Goal: Book appointment/travel/reservation

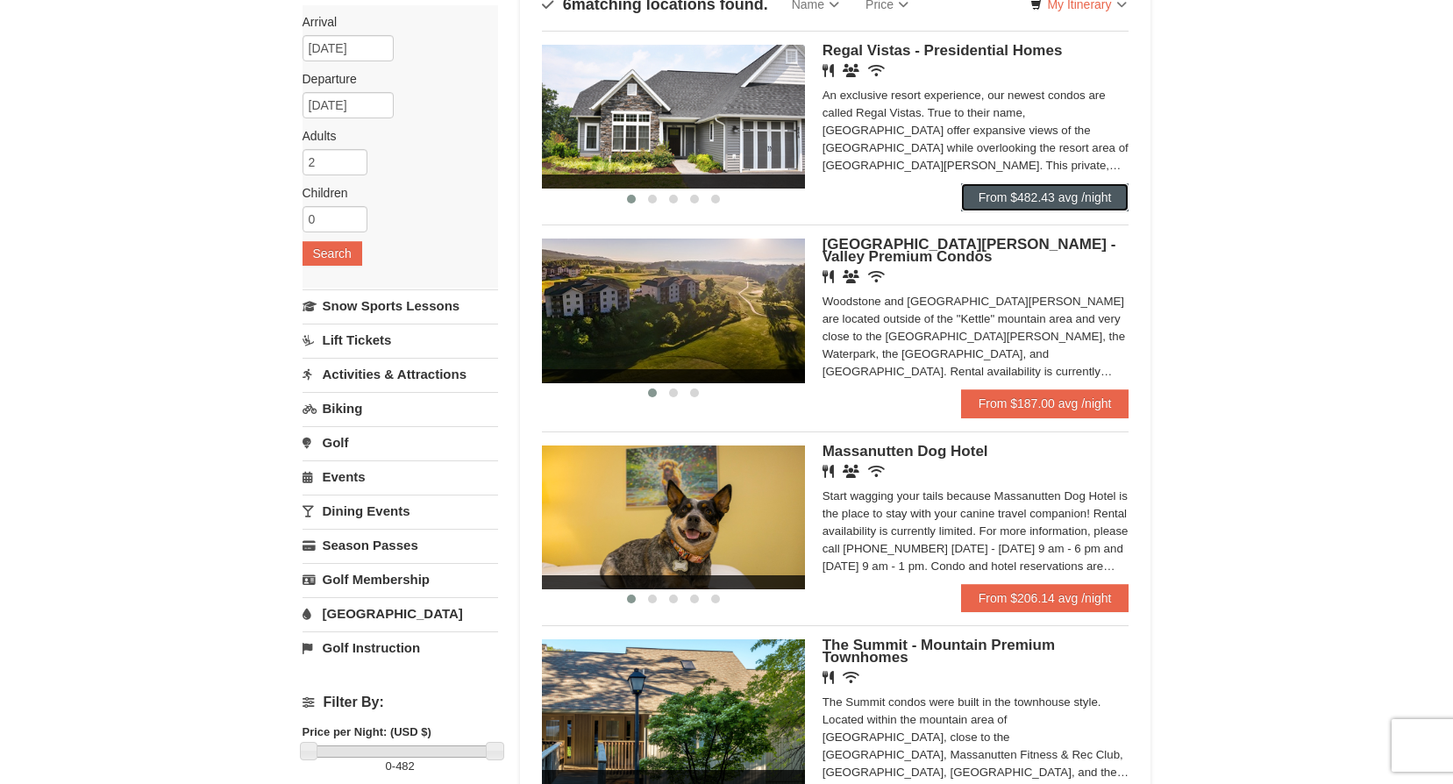
scroll to position [175, 0]
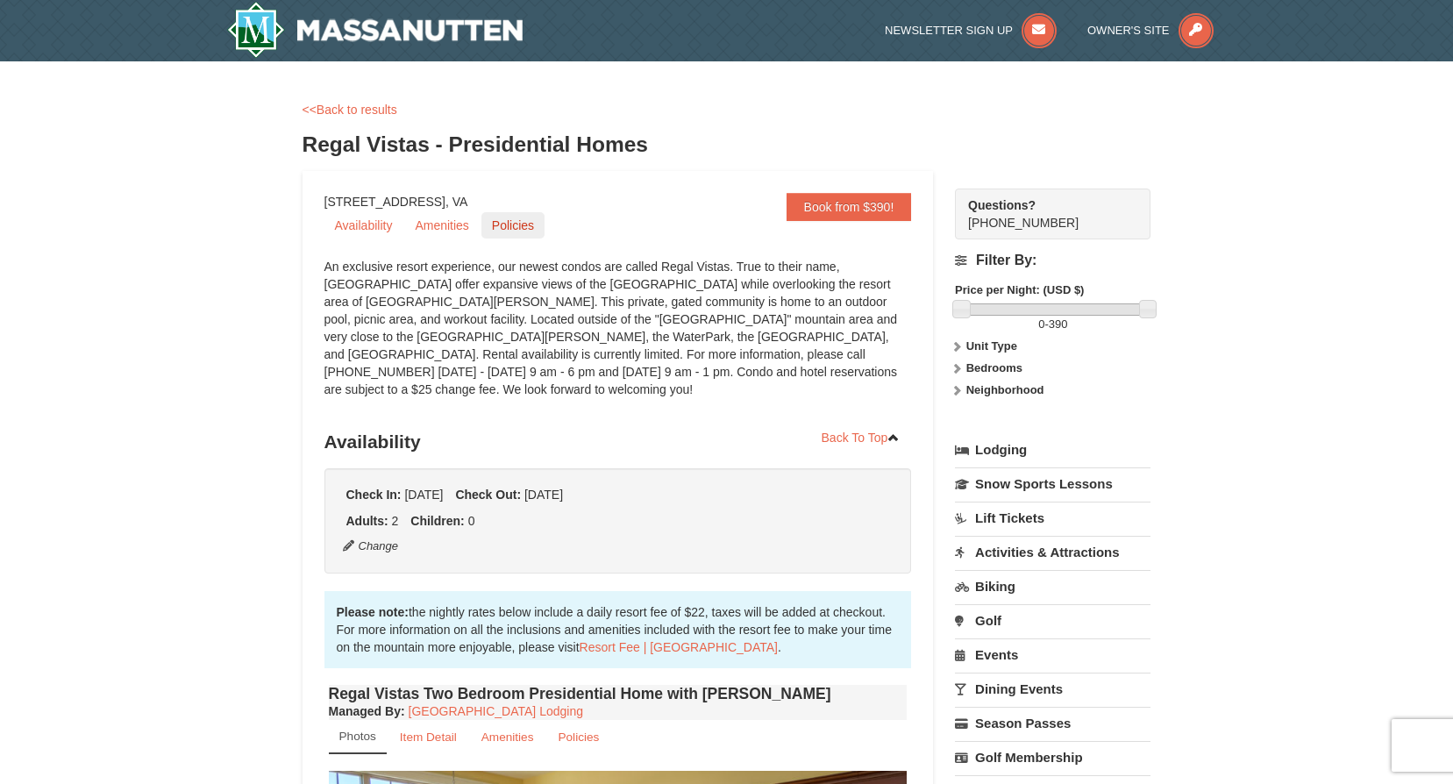
click at [506, 233] on link "Policies" at bounding box center [512, 225] width 63 height 26
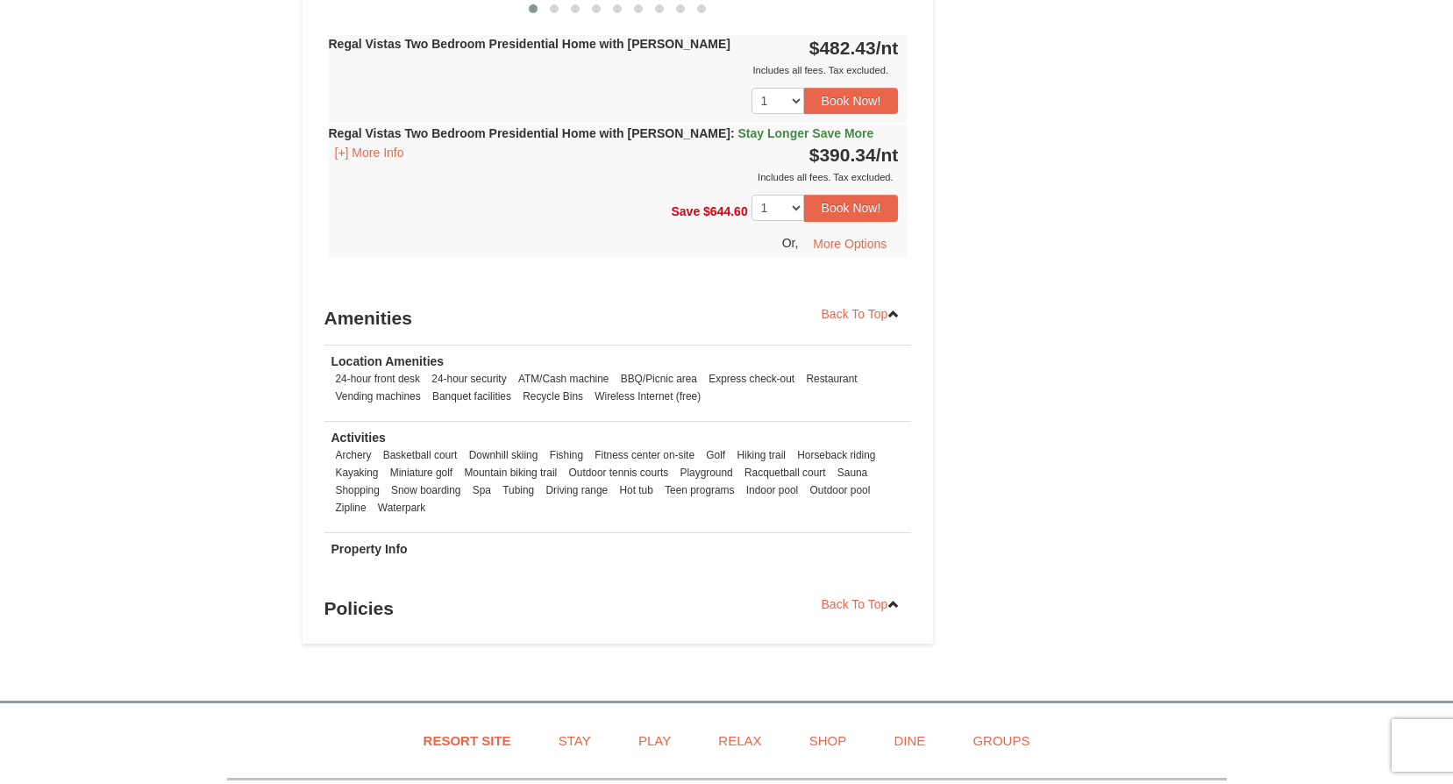
scroll to position [1058, 0]
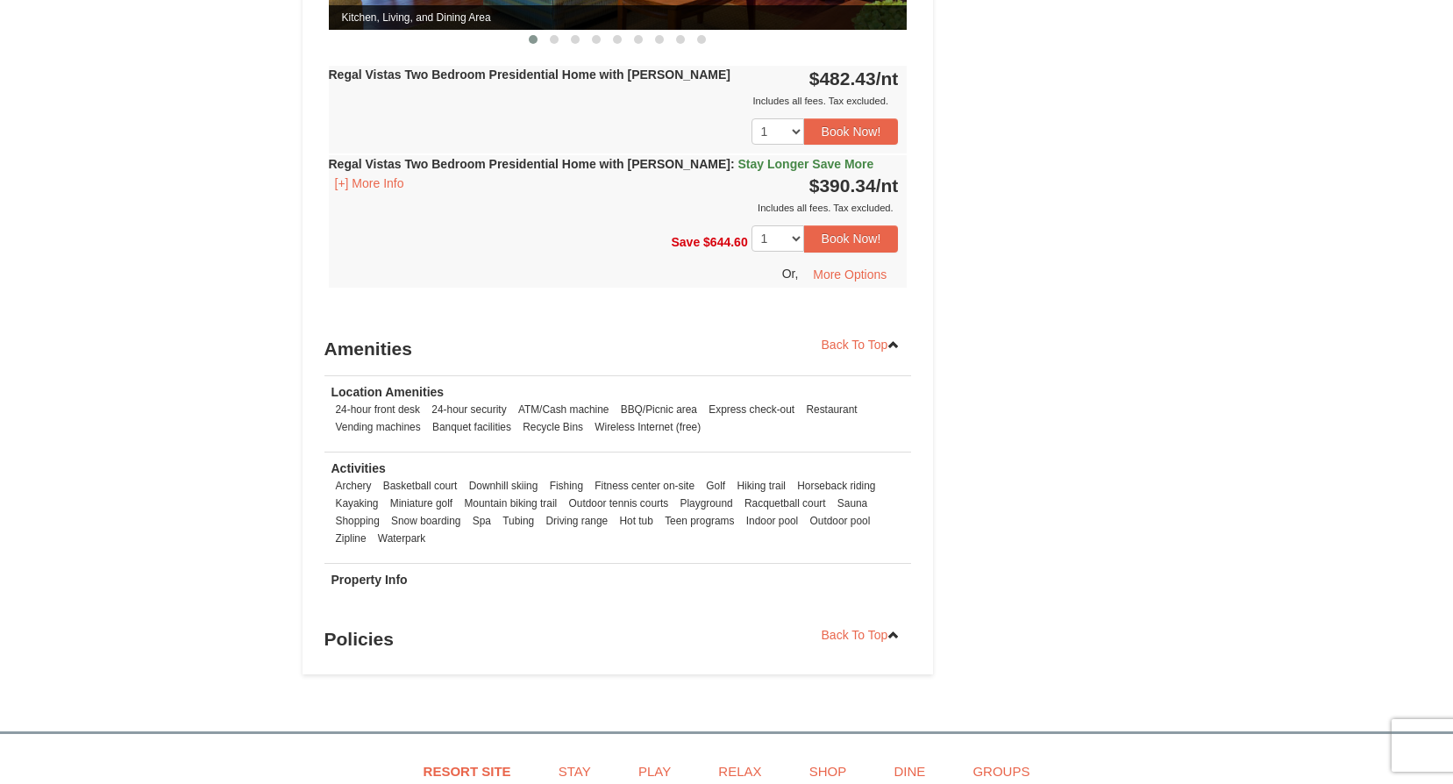
click at [367, 625] on h3 "Policies" at bounding box center [617, 639] width 587 height 35
click at [885, 622] on link "Back To Top" at bounding box center [861, 635] width 102 height 26
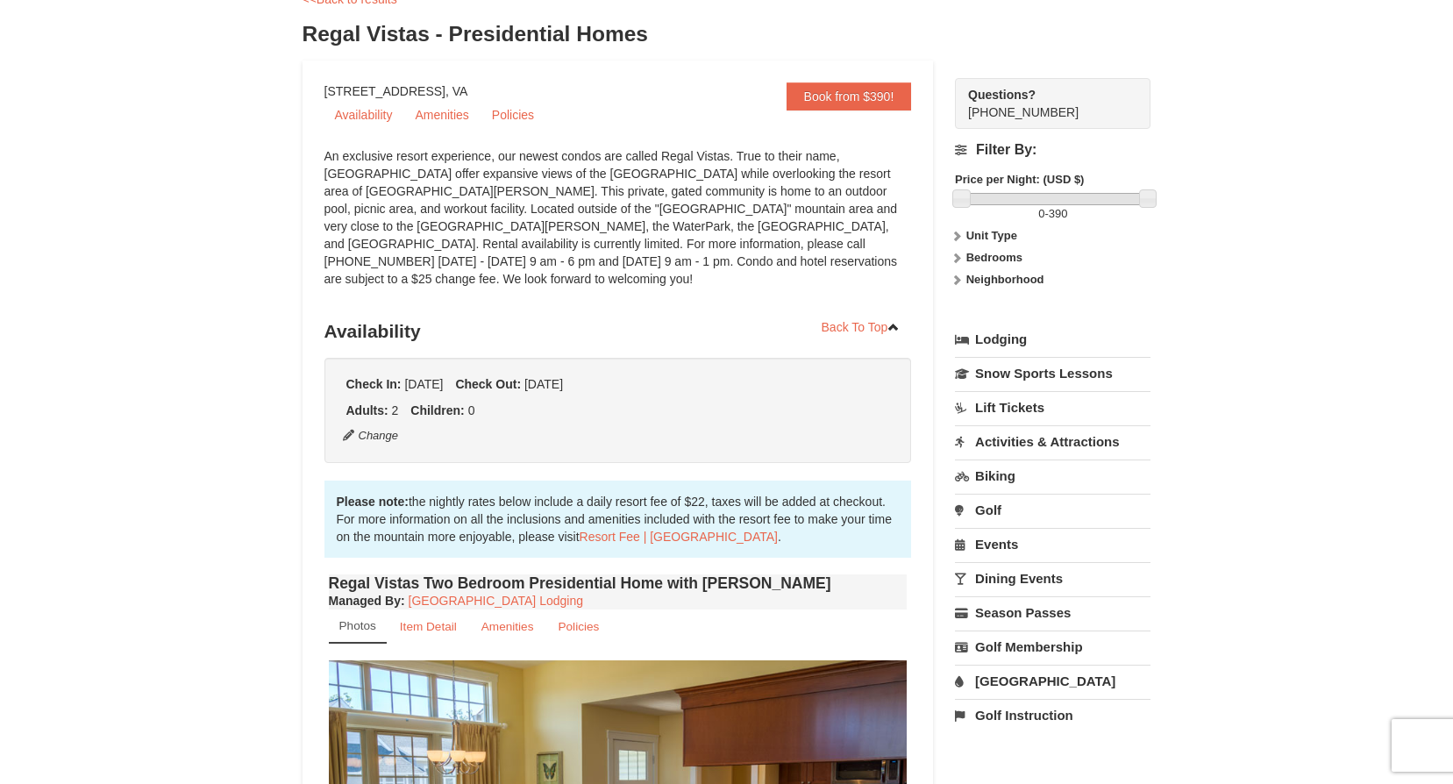
scroll to position [101, 0]
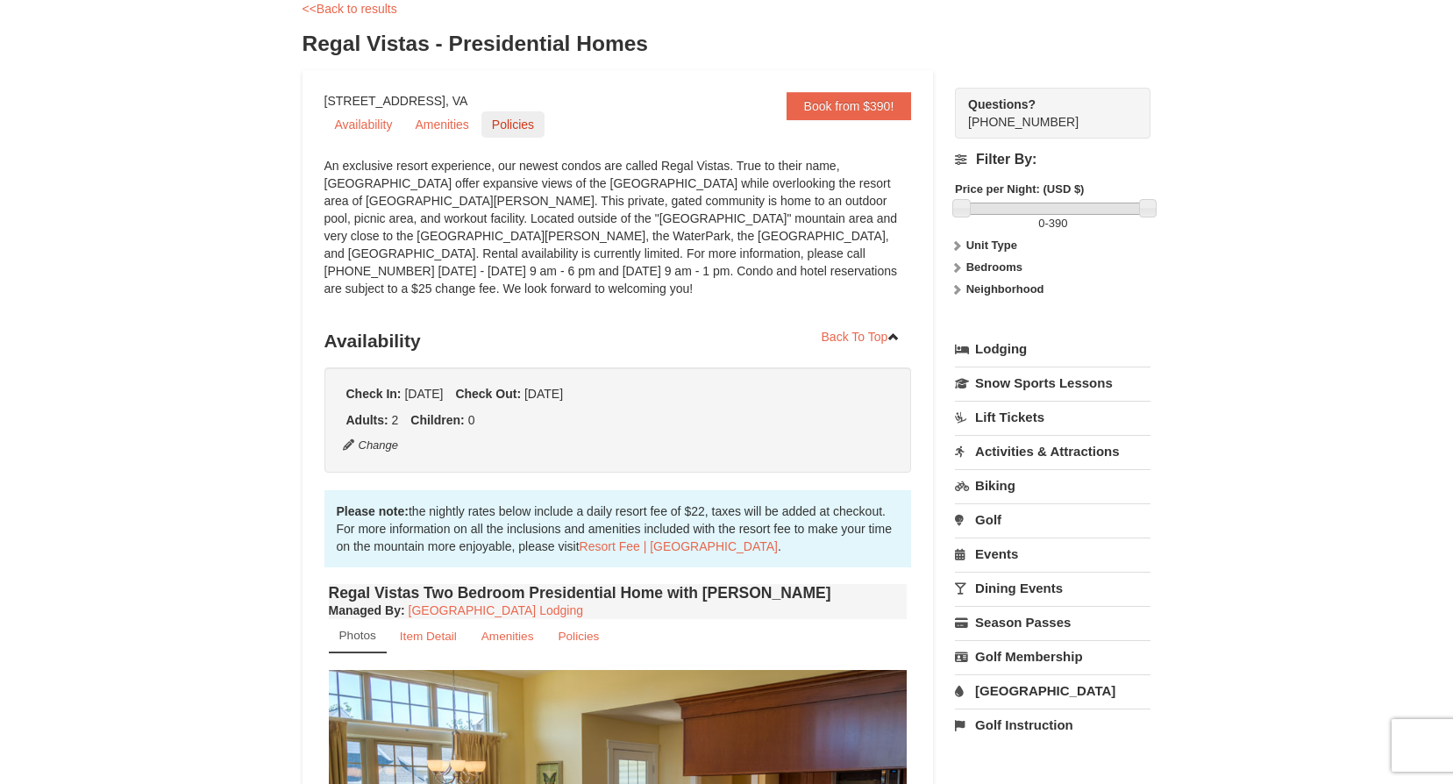
click at [516, 113] on link "Policies" at bounding box center [512, 124] width 63 height 26
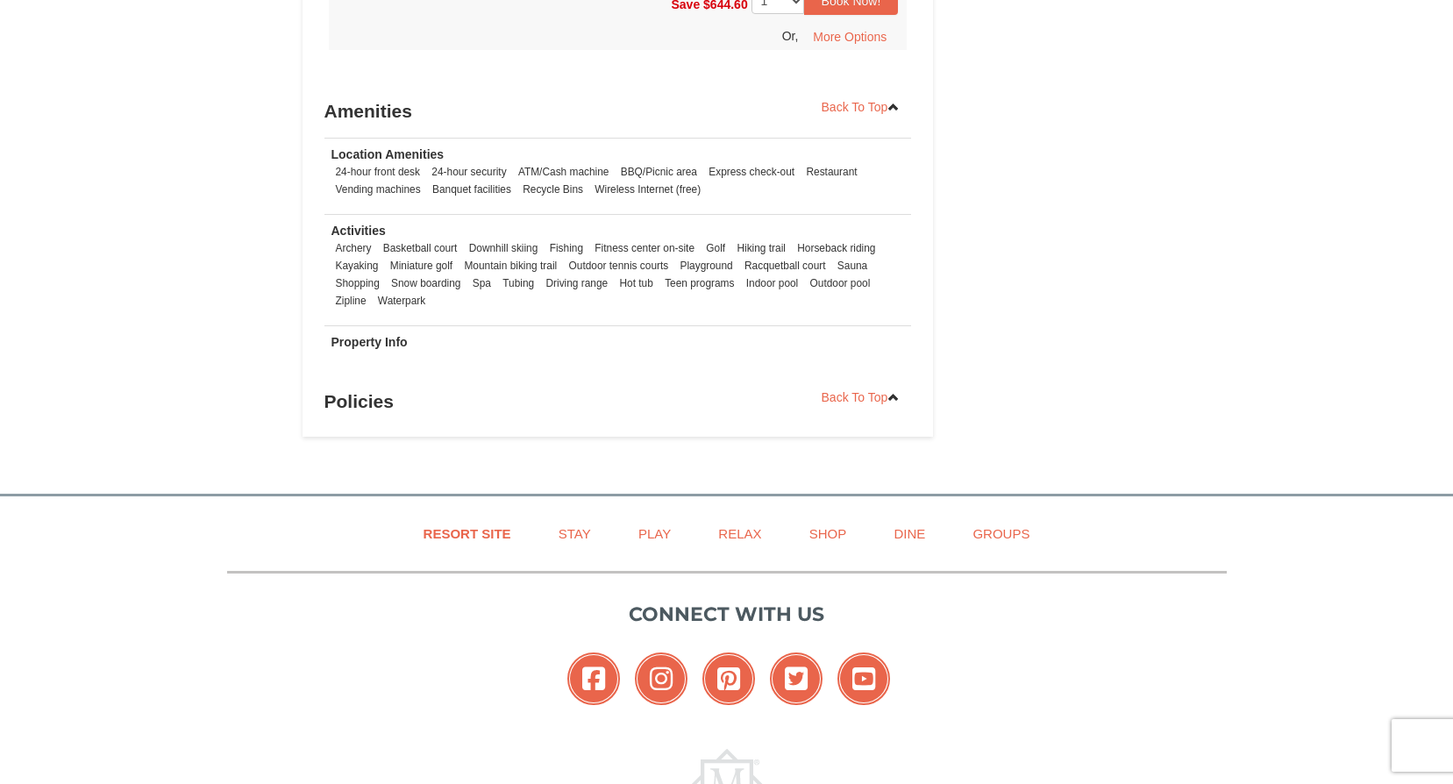
scroll to position [1409, 0]
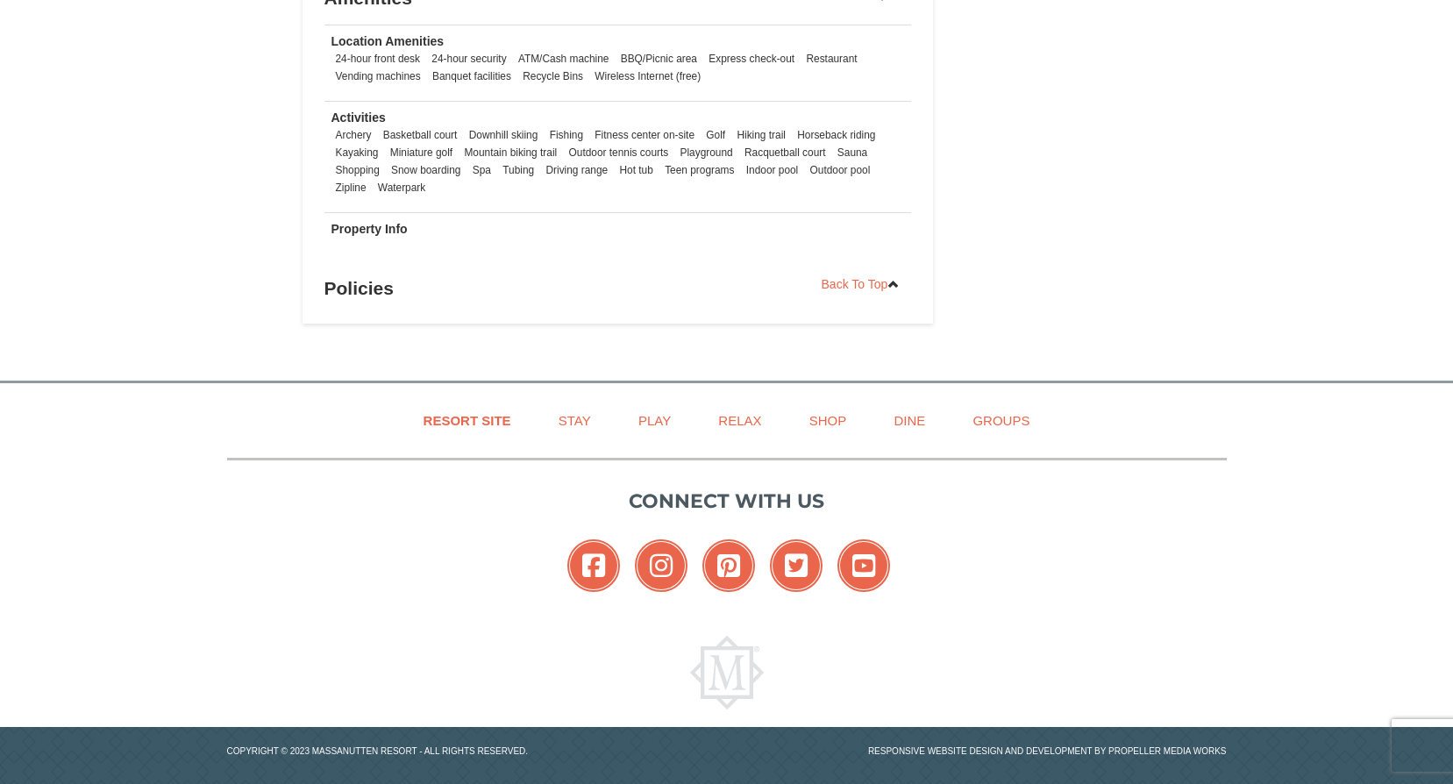
click at [376, 279] on h3 "Policies" at bounding box center [617, 288] width 587 height 35
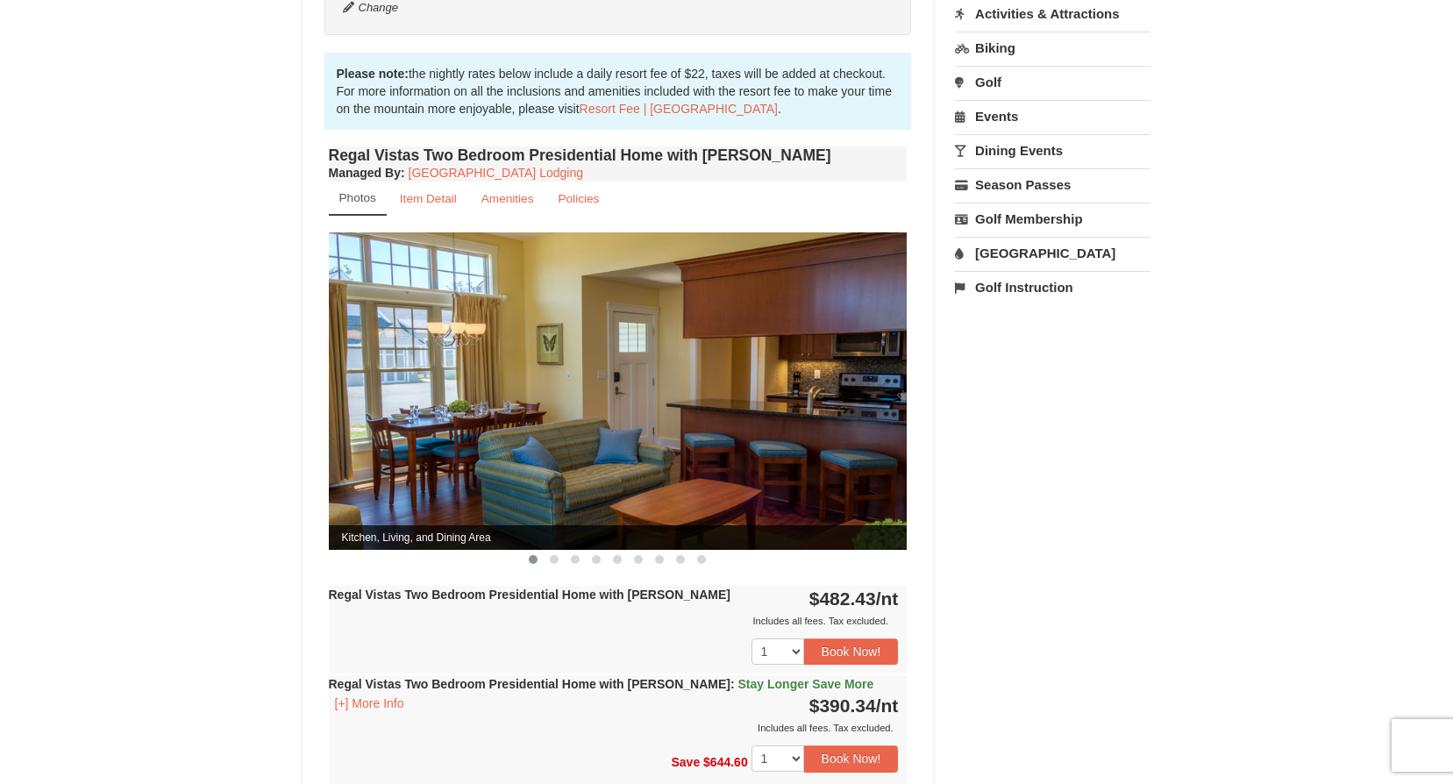
scroll to position [532, 0]
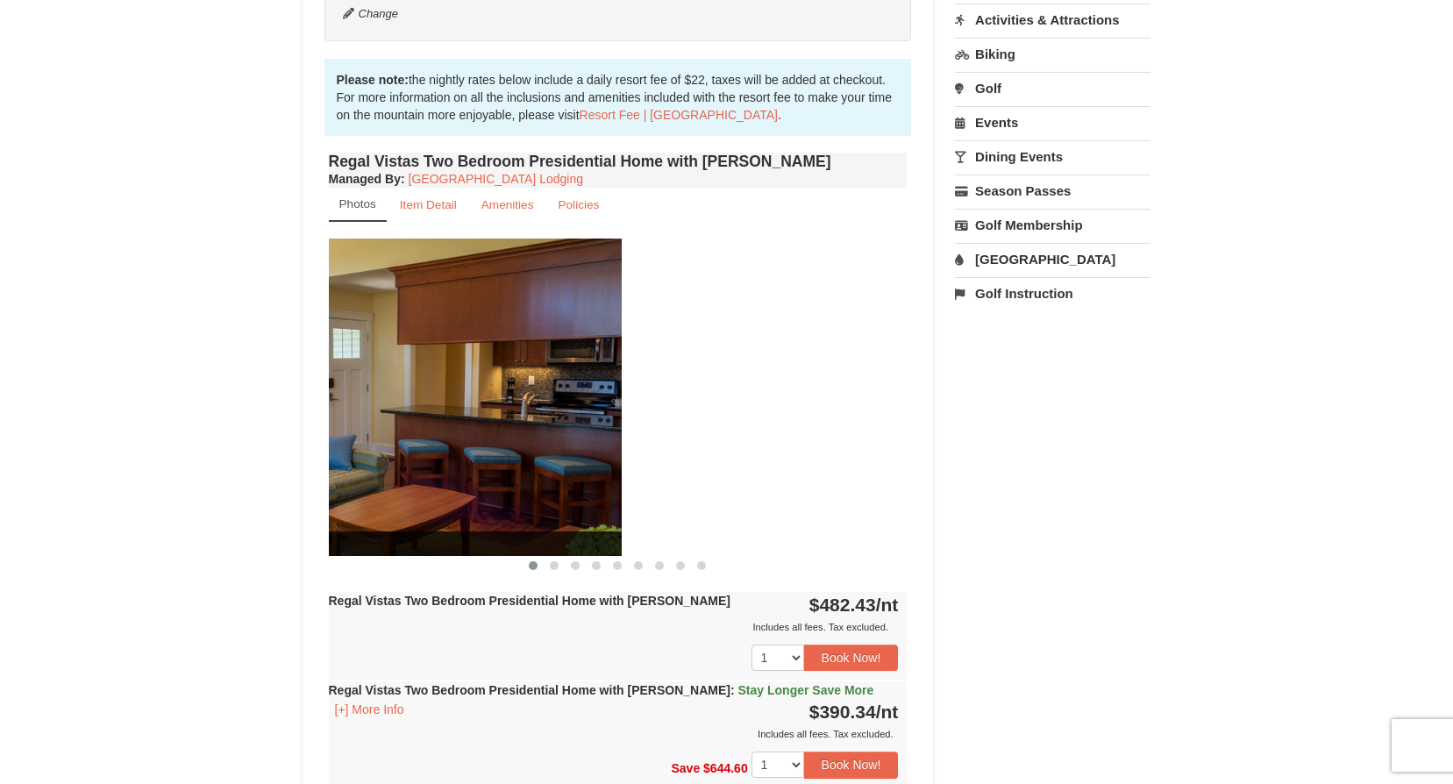
drag, startPoint x: 857, startPoint y: 380, endPoint x: 557, endPoint y: 372, distance: 300.0
click at [560, 374] on img at bounding box center [332, 397] width 579 height 317
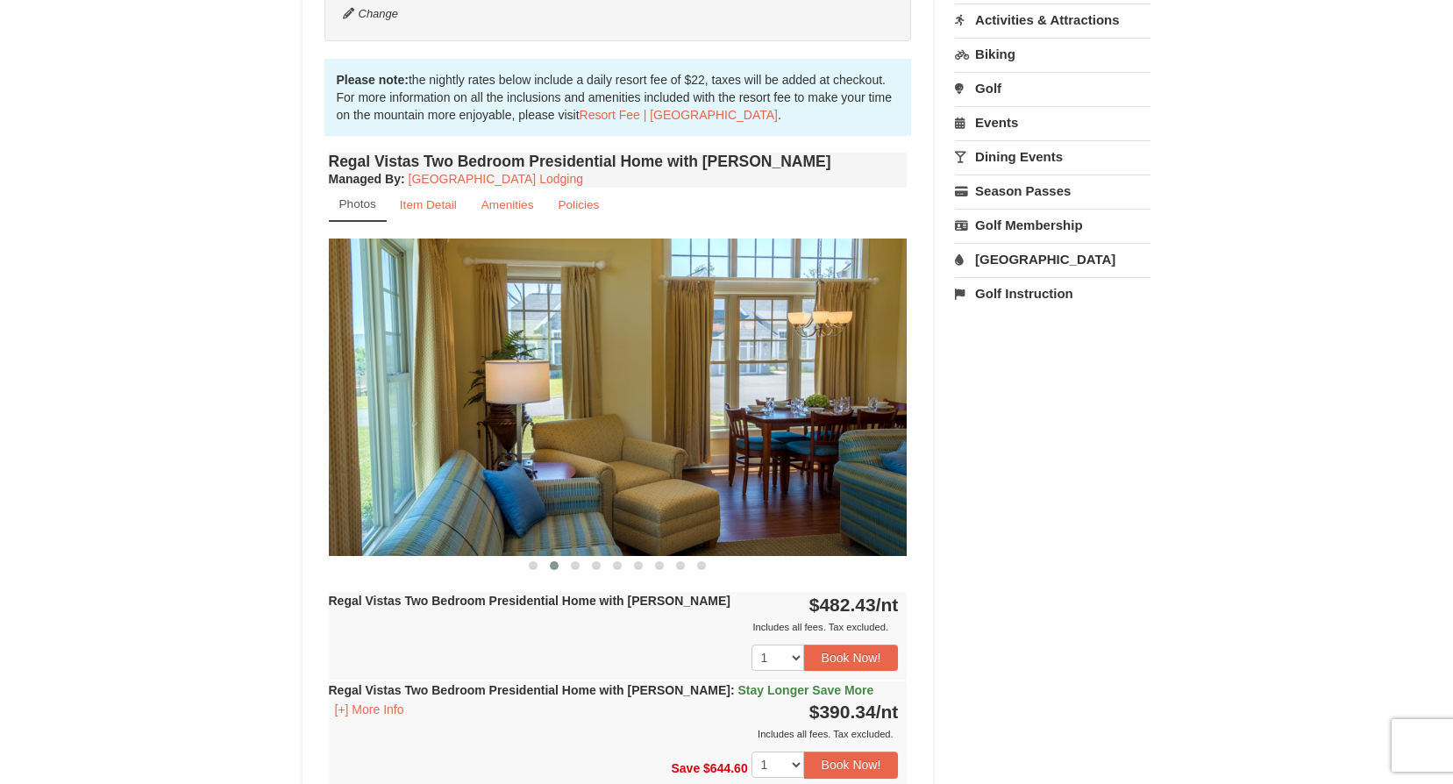
drag, startPoint x: 814, startPoint y: 366, endPoint x: 566, endPoint y: 363, distance: 247.3
click at [569, 364] on img at bounding box center [618, 397] width 579 height 317
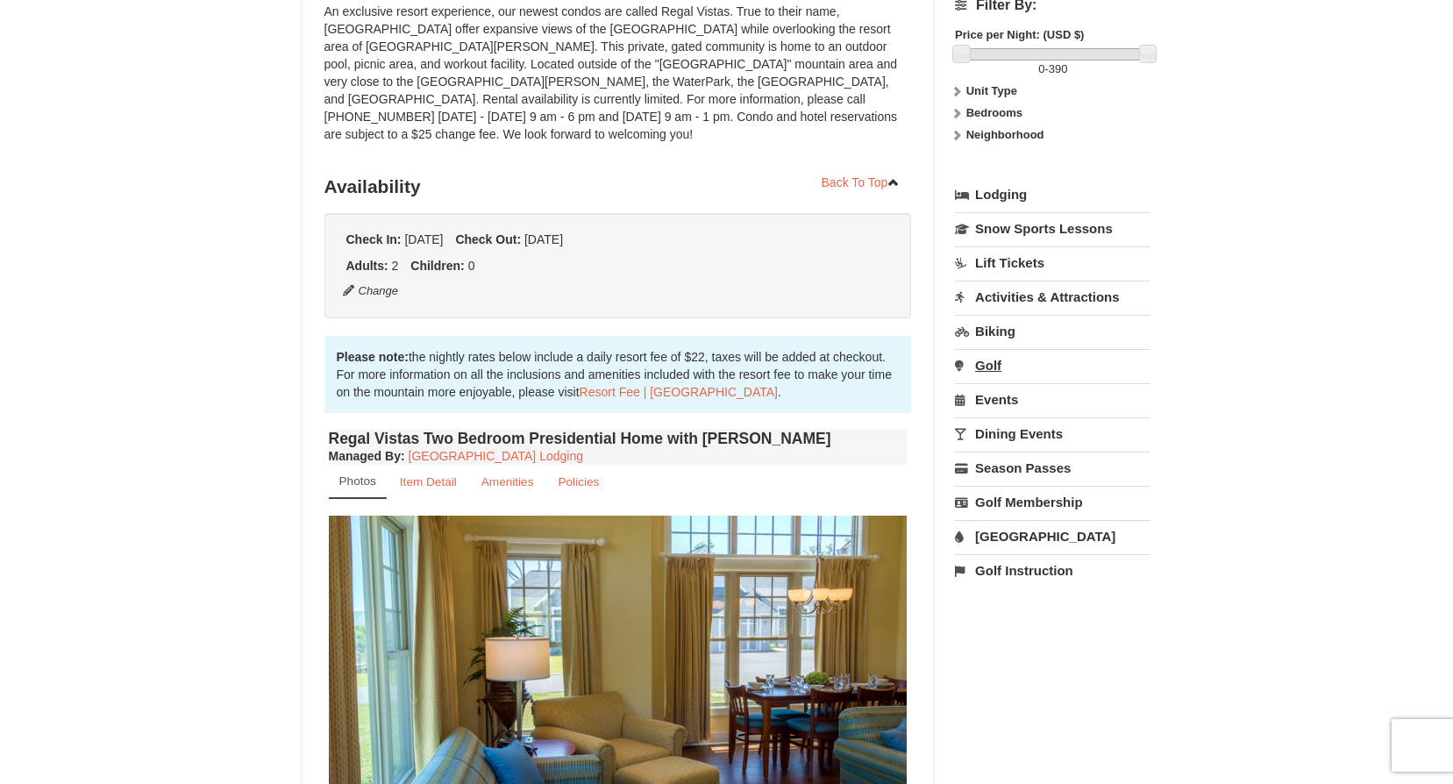
scroll to position [263, 0]
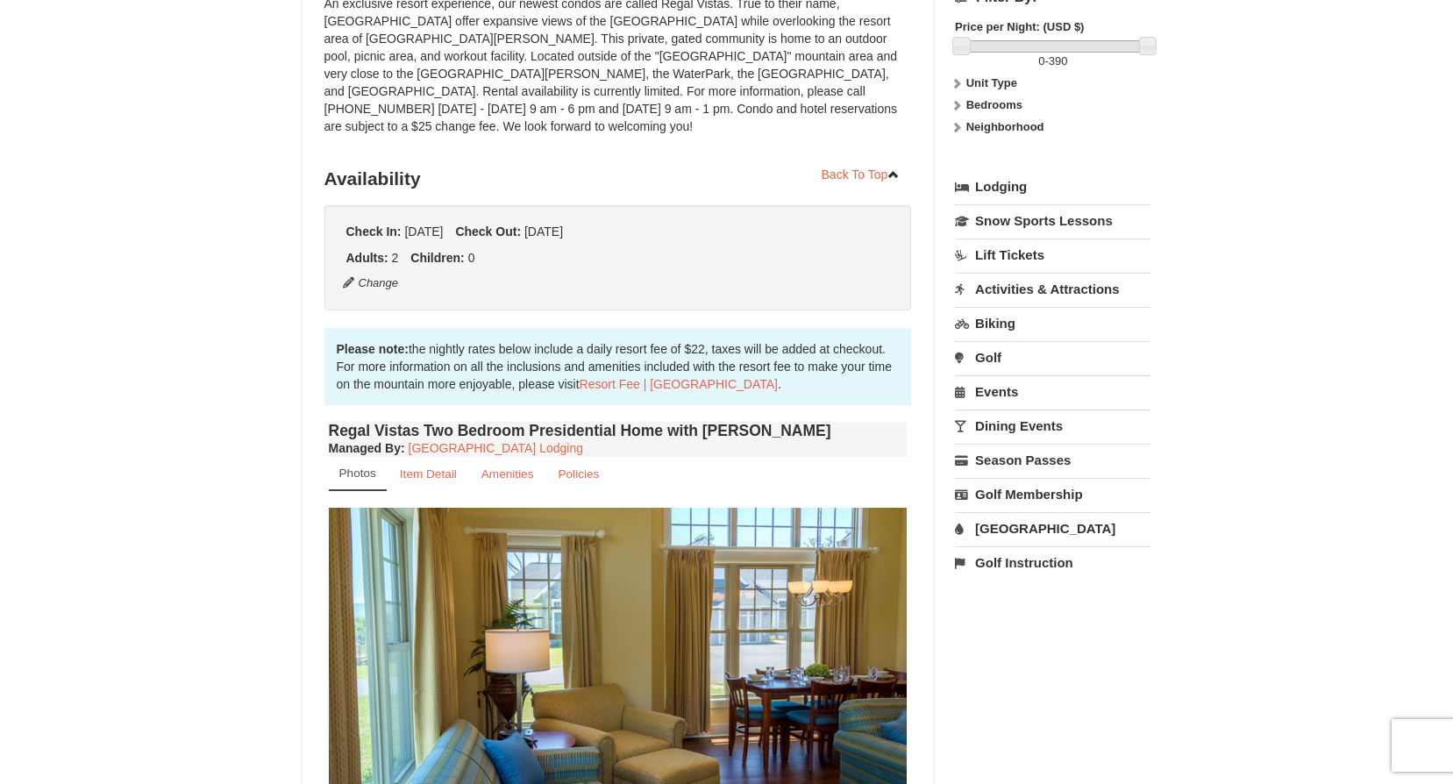
click at [1016, 257] on link "Lift Tickets" at bounding box center [1053, 255] width 196 height 32
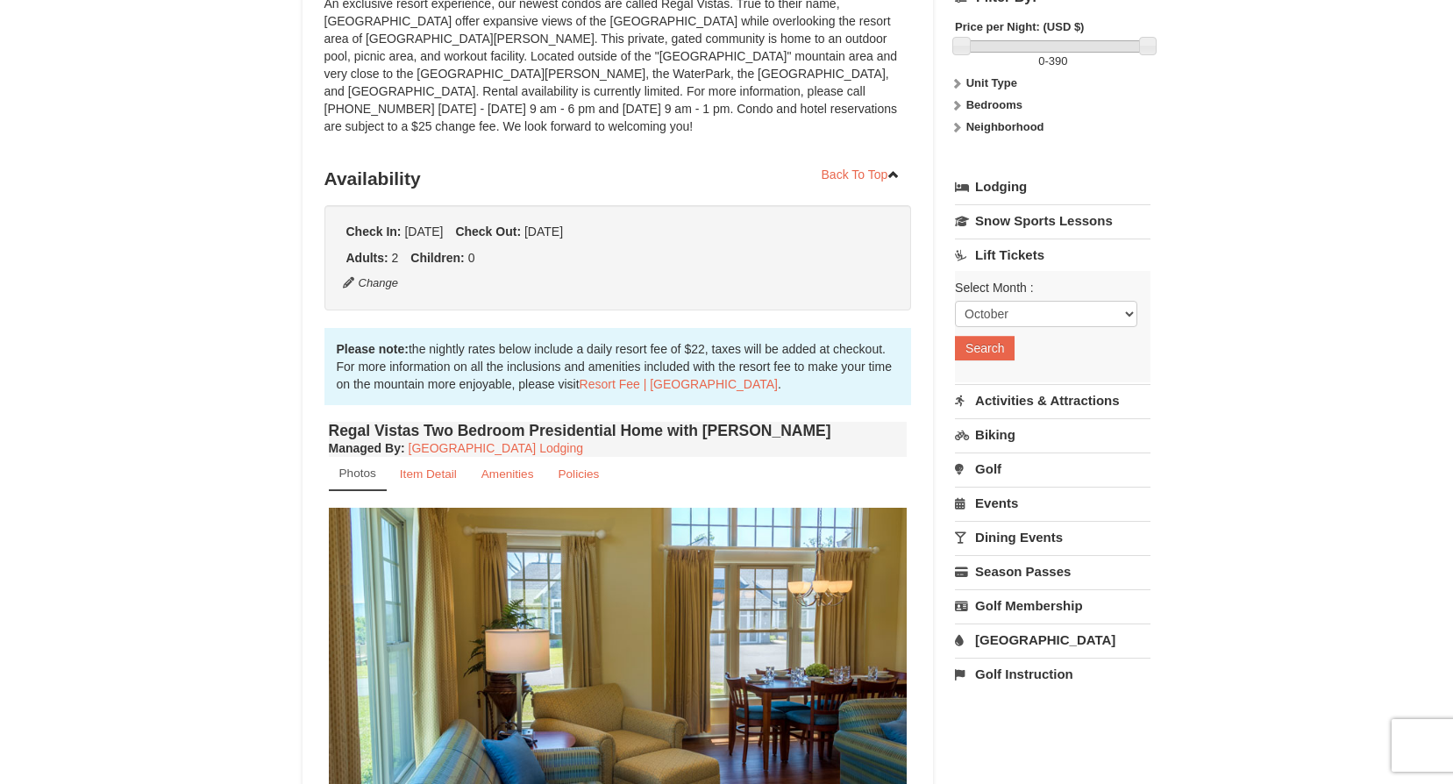
click at [1019, 260] on link "Lift Tickets" at bounding box center [1053, 255] width 196 height 32
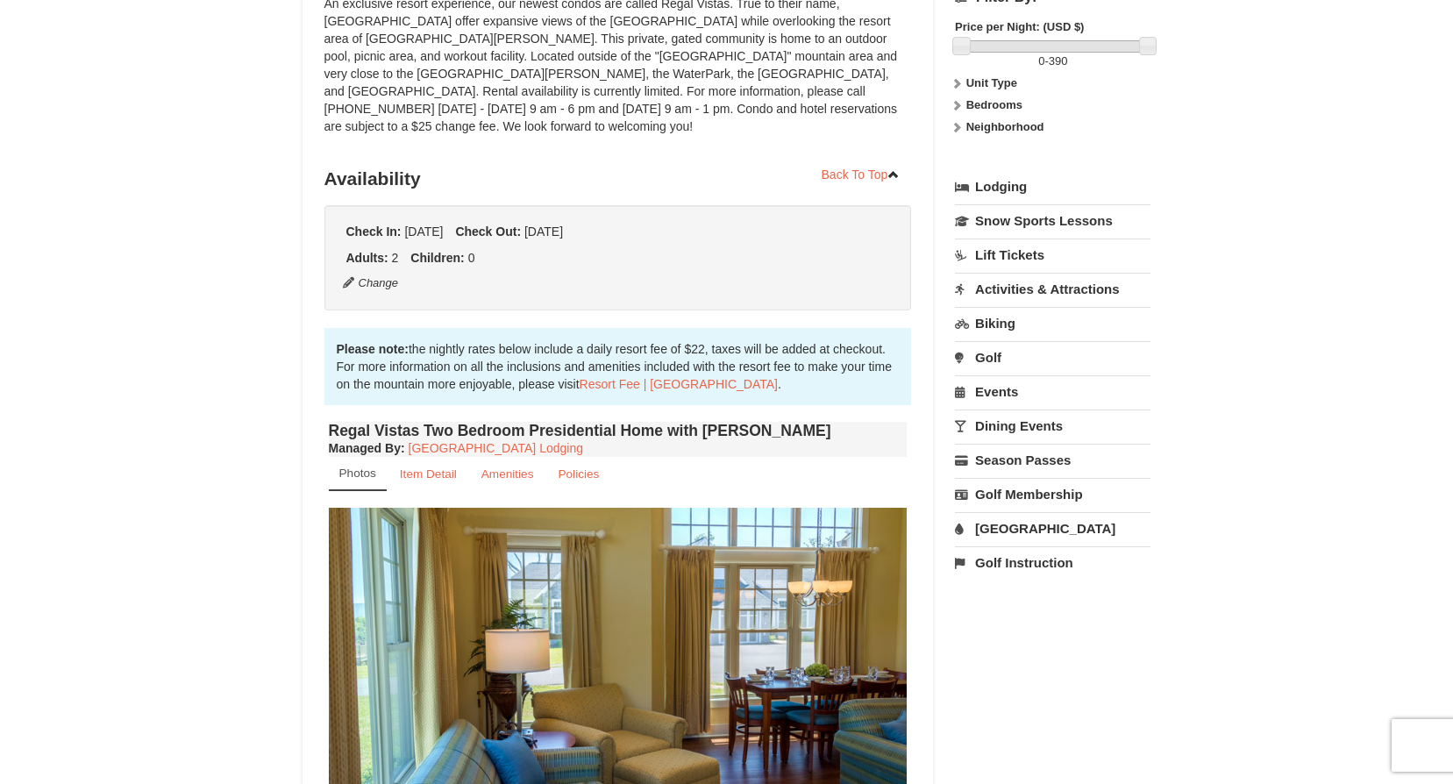
click at [1019, 260] on link "Lift Tickets" at bounding box center [1053, 255] width 196 height 32
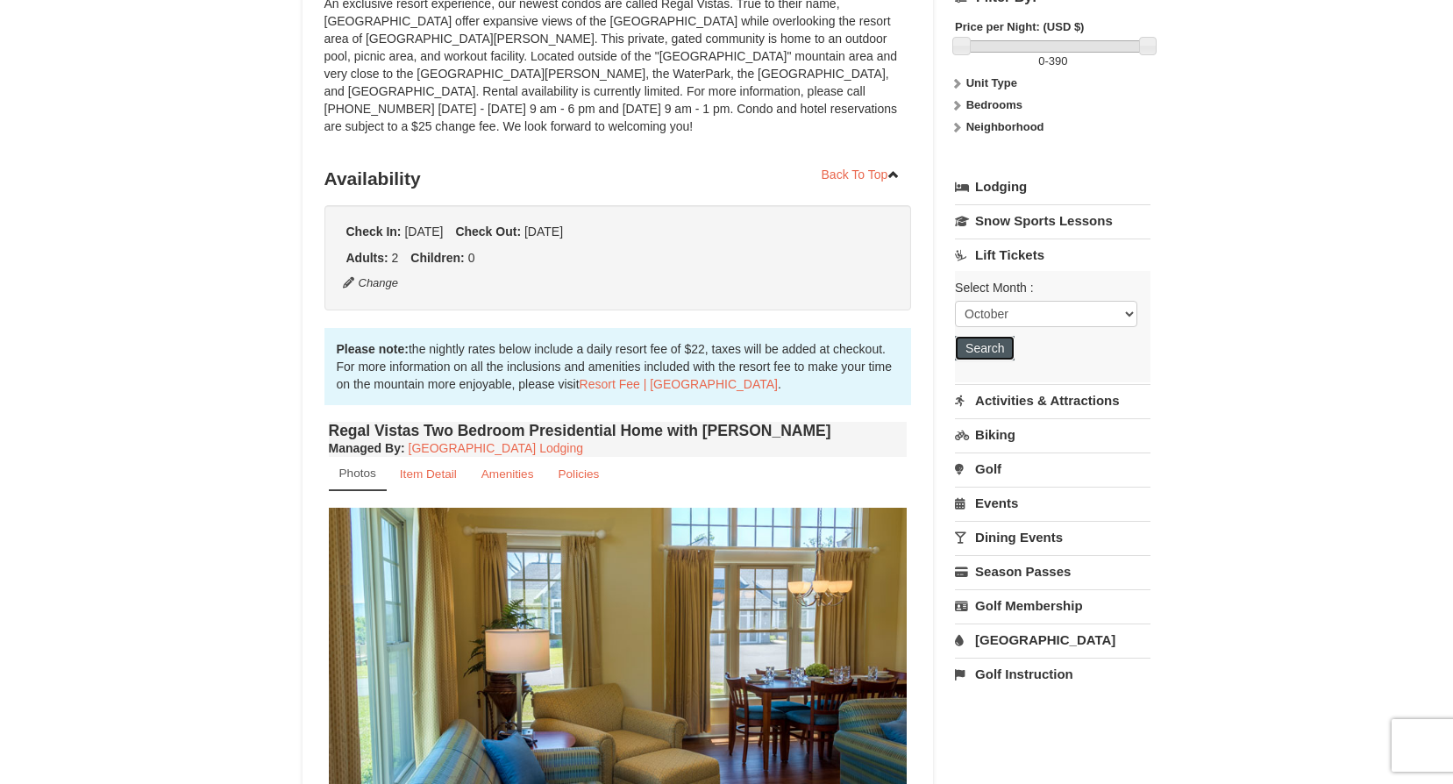
click at [990, 359] on button "Search" at bounding box center [985, 348] width 60 height 25
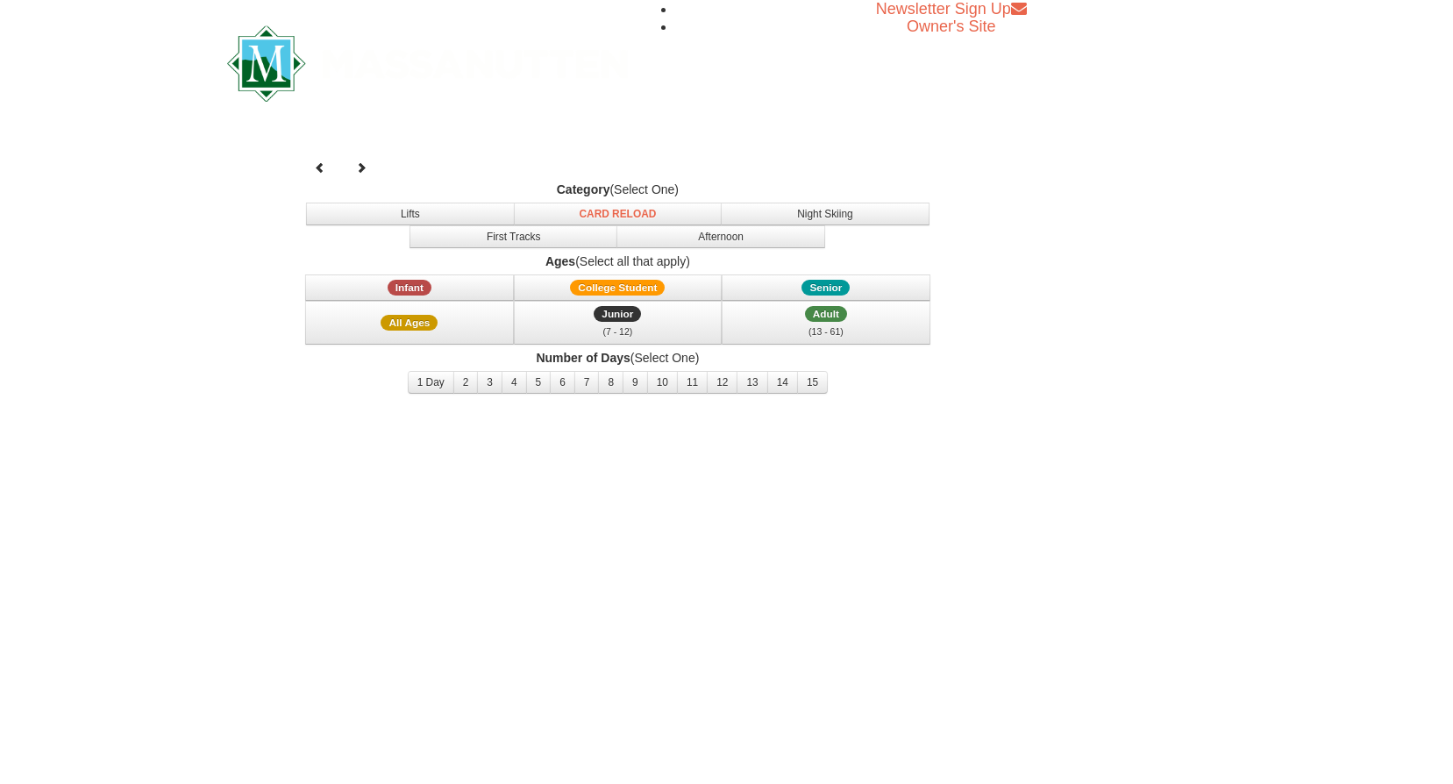
select select "10"
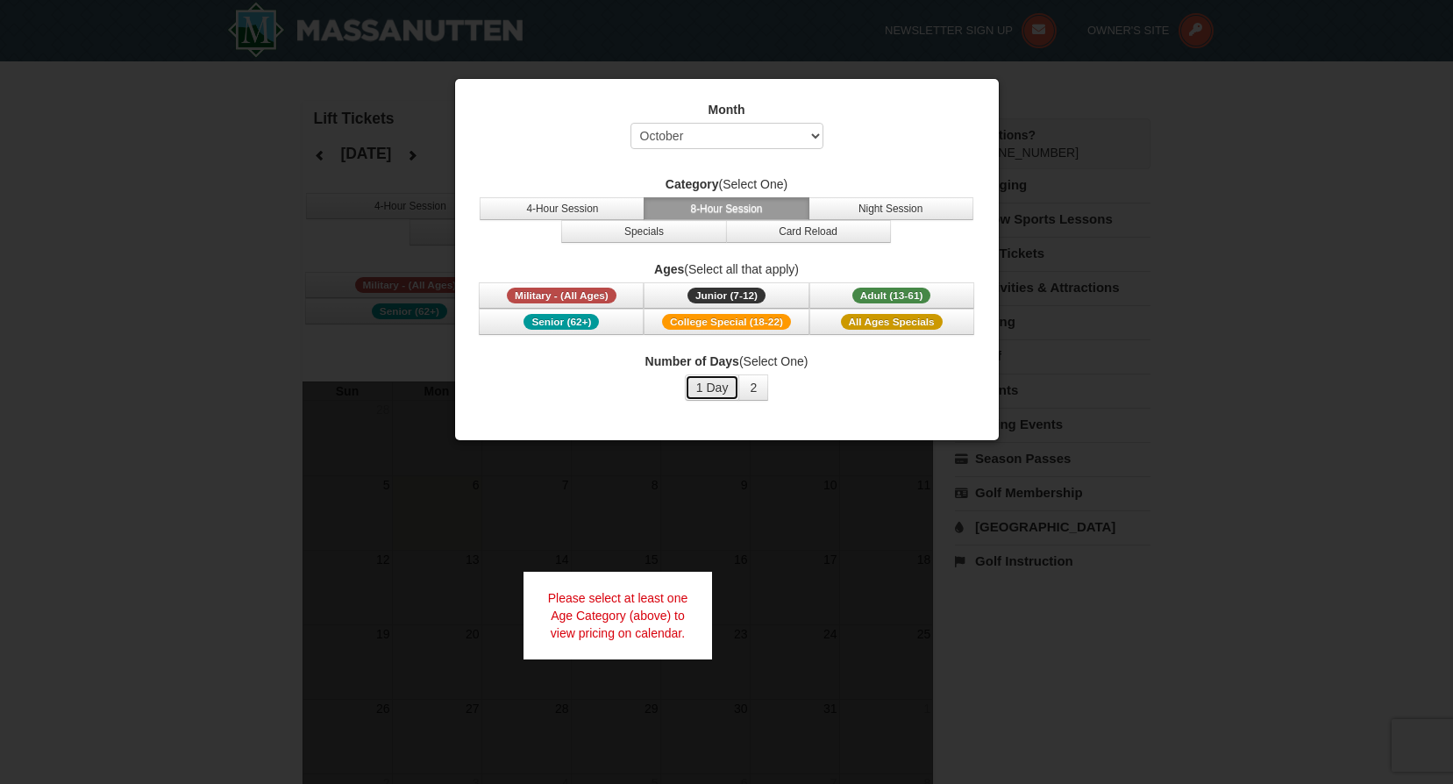
click at [722, 384] on button "1 Day" at bounding box center [712, 387] width 55 height 26
click at [244, 352] on div at bounding box center [726, 392] width 1453 height 784
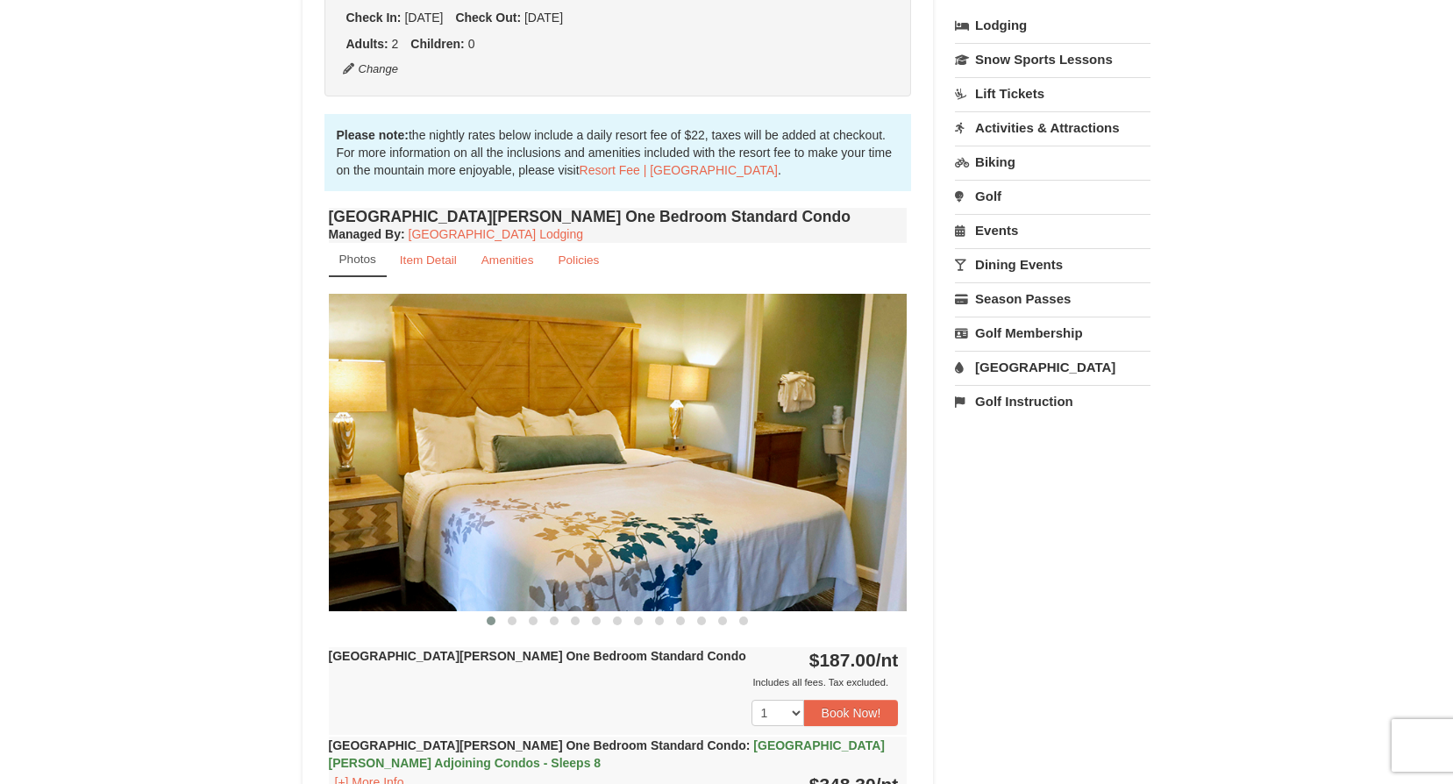
scroll to position [526, 0]
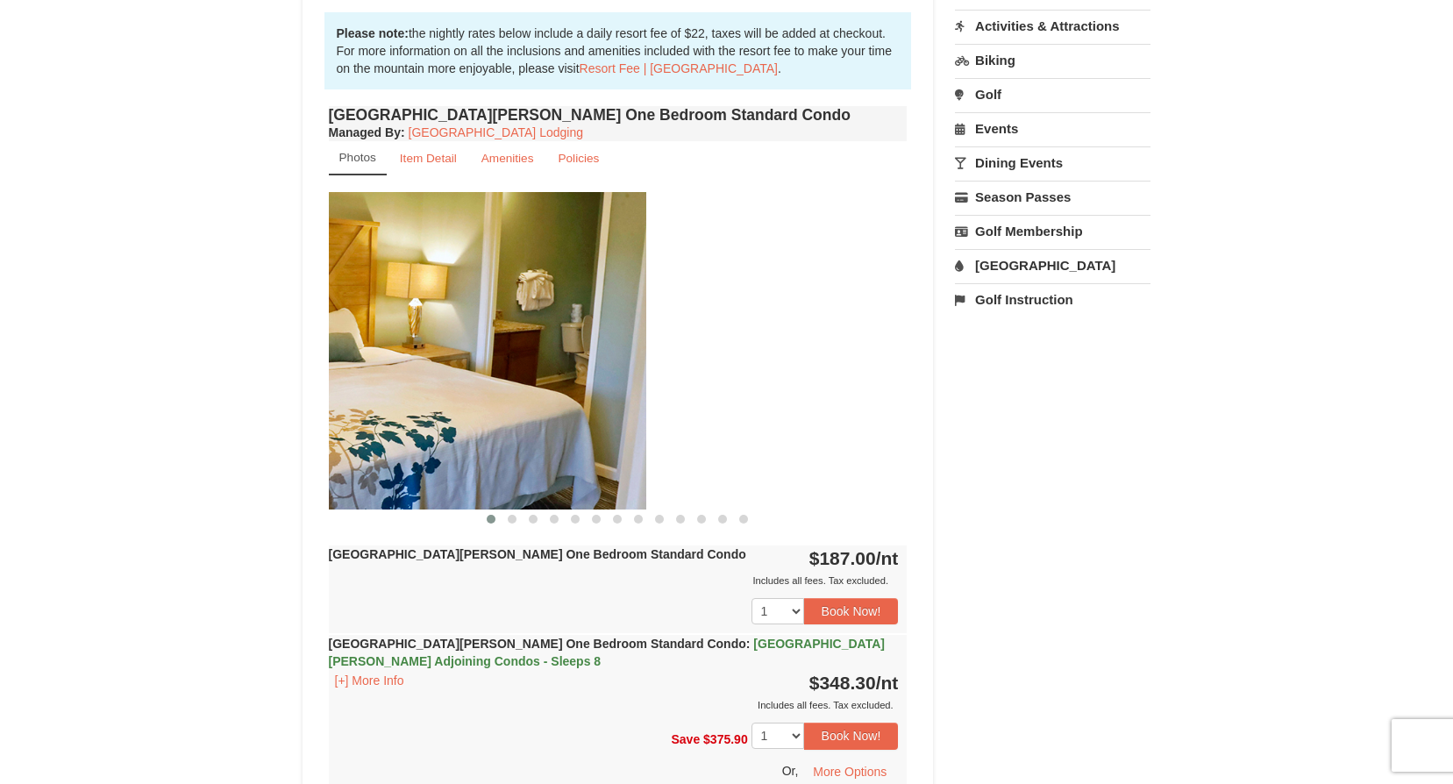
drag, startPoint x: 648, startPoint y: 395, endPoint x: 386, endPoint y: 386, distance: 262.3
click at [385, 394] on img at bounding box center [357, 350] width 579 height 317
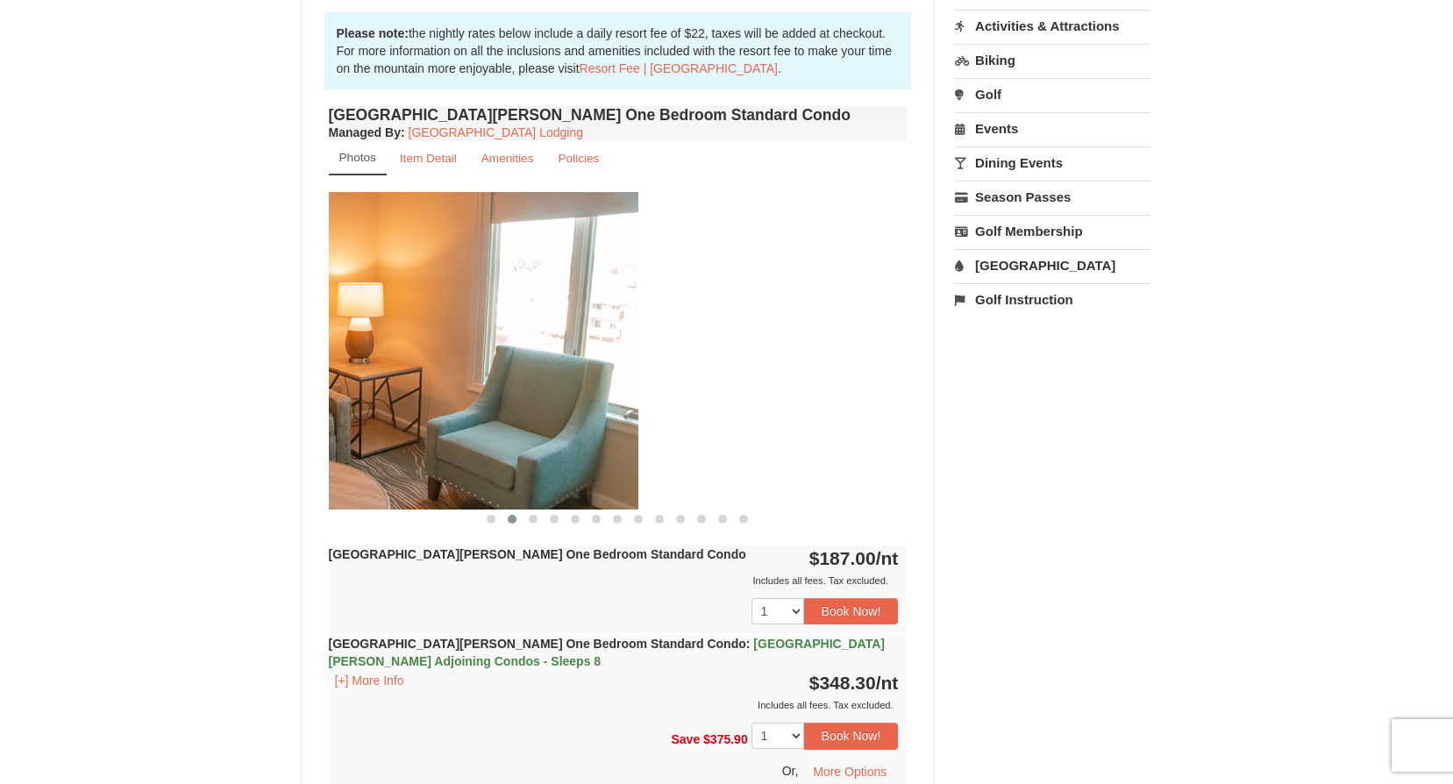
drag, startPoint x: 687, startPoint y: 374, endPoint x: 393, endPoint y: 378, distance: 293.8
click at [402, 382] on img at bounding box center [349, 350] width 579 height 317
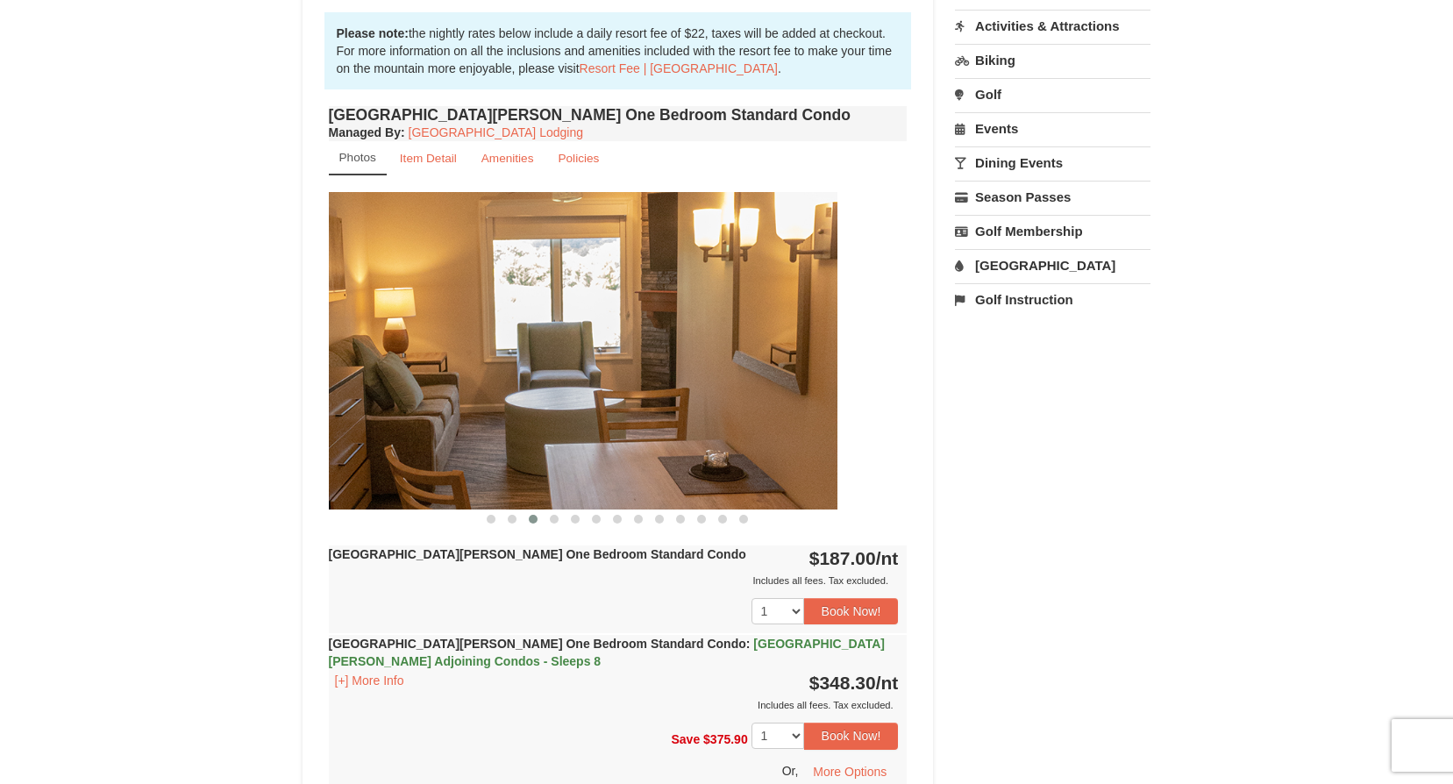
drag, startPoint x: 640, startPoint y: 367, endPoint x: 458, endPoint y: 376, distance: 182.6
click at [458, 376] on img at bounding box center [548, 350] width 579 height 317
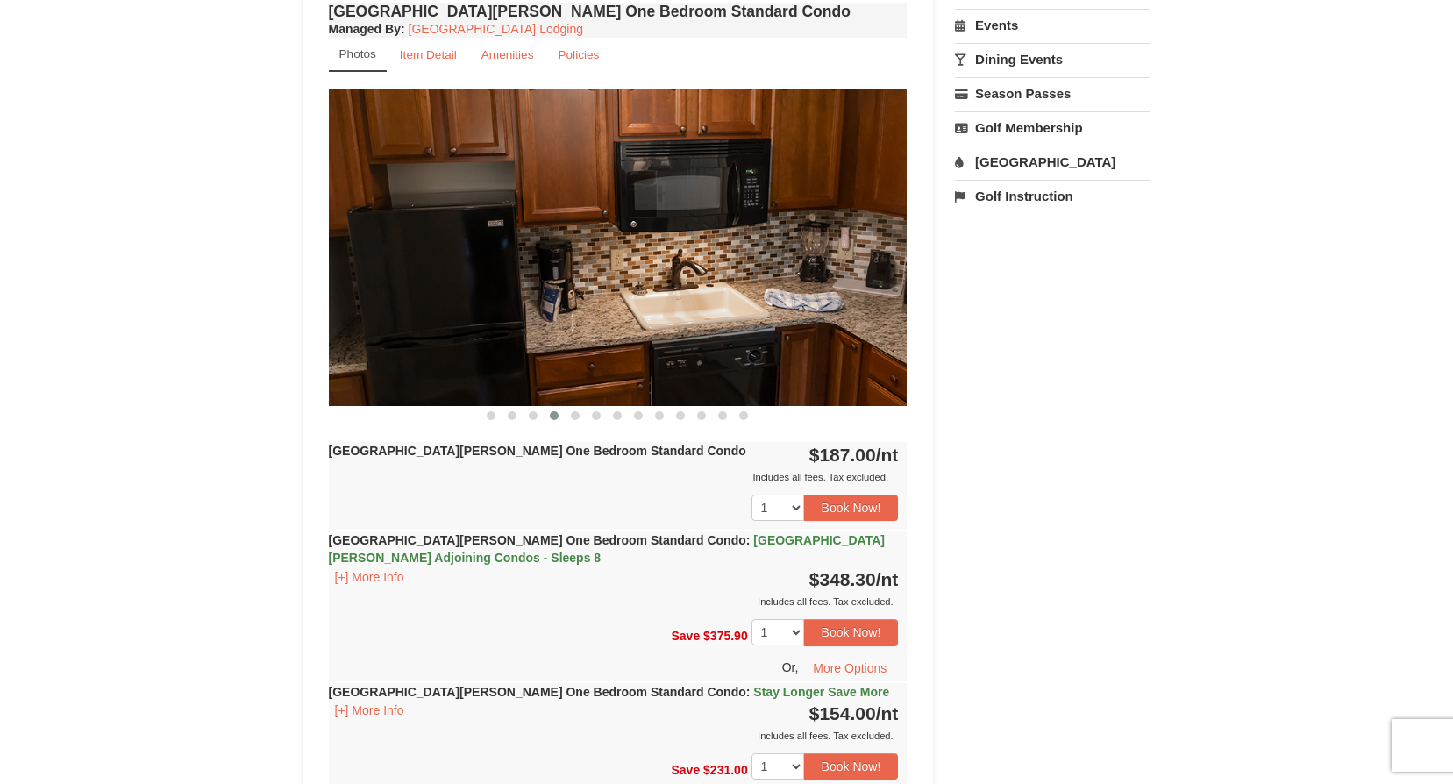
scroll to position [789, 0]
